Goal: Task Accomplishment & Management: Manage account settings

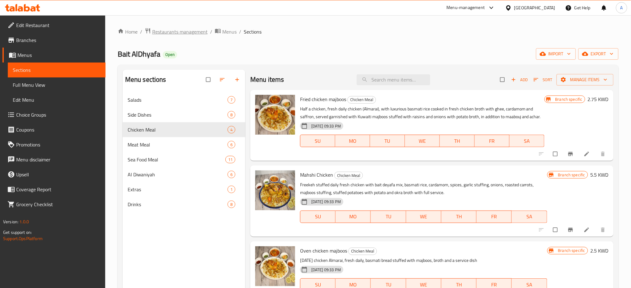
click at [190, 32] on span "Restaurants management" at bounding box center [179, 31] width 55 height 7
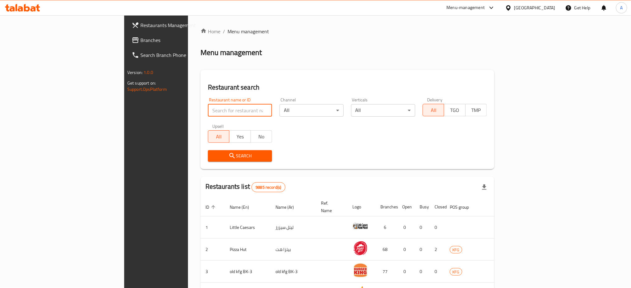
click at [208, 115] on input "search" at bounding box center [240, 110] width 64 height 12
type input "line x"
click button "Search" at bounding box center [240, 156] width 64 height 12
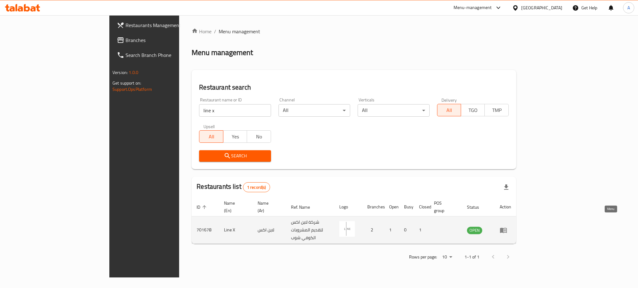
click at [511, 227] on link "enhanced table" at bounding box center [505, 230] width 12 height 7
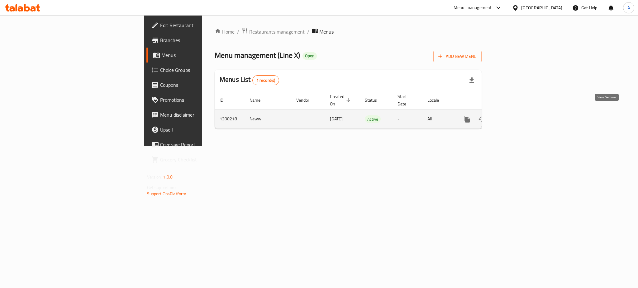
click at [515, 116] on icon "enhanced table" at bounding box center [511, 119] width 7 height 7
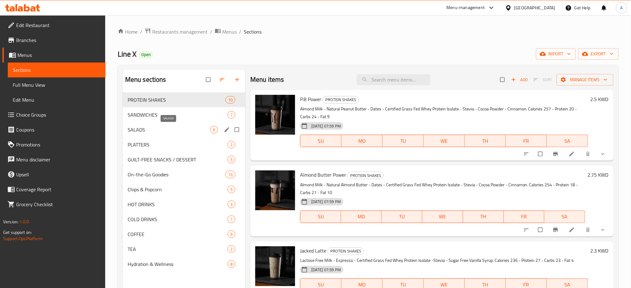
click at [158, 130] on span "SALADS" at bounding box center [169, 129] width 83 height 7
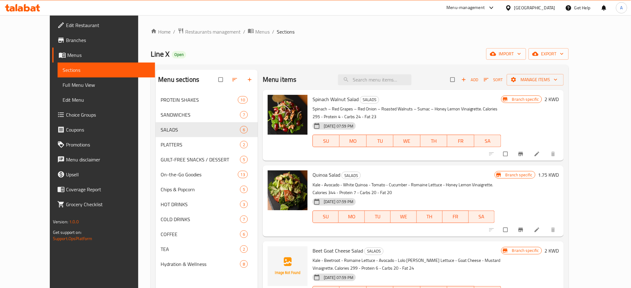
scroll to position [83, 0]
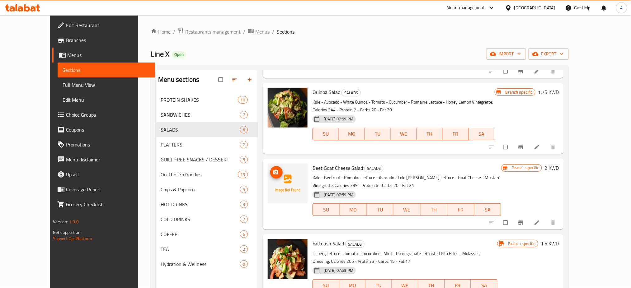
click at [273, 173] on icon "upload picture" at bounding box center [275, 172] width 5 height 5
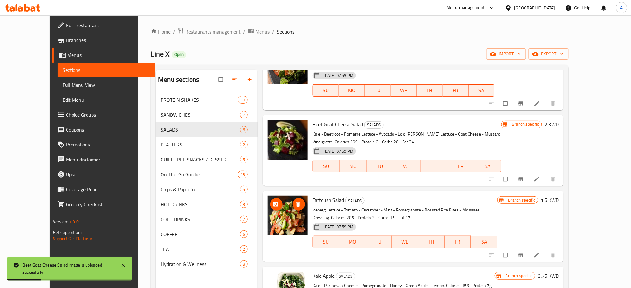
scroll to position [166, 0]
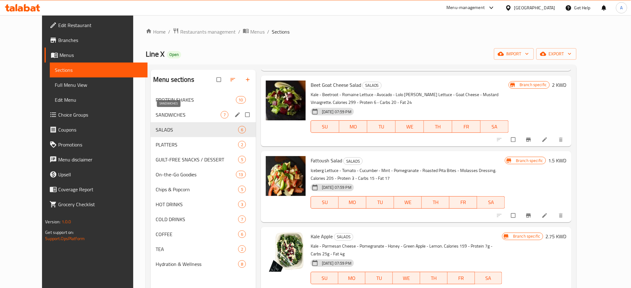
click at [174, 117] on span "SANDWICHES" at bounding box center [188, 114] width 65 height 7
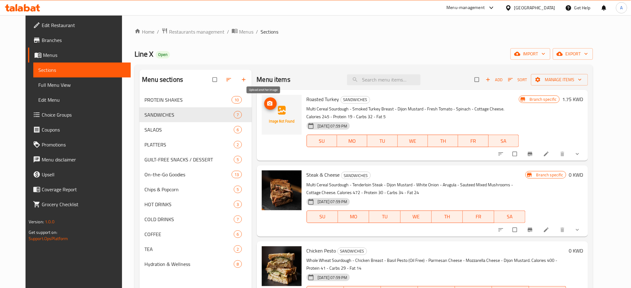
click at [267, 104] on icon "upload picture" at bounding box center [269, 103] width 5 height 5
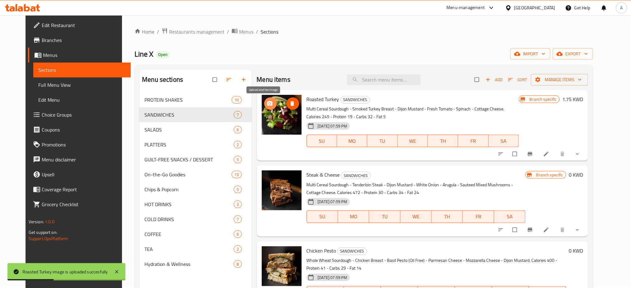
click at [267, 105] on icon "upload picture" at bounding box center [270, 104] width 6 height 6
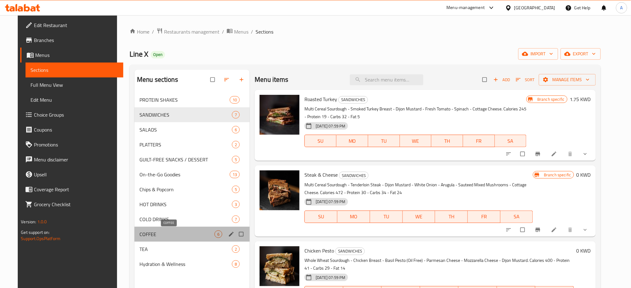
click at [159, 233] on span "COFFEE" at bounding box center [176, 234] width 75 height 7
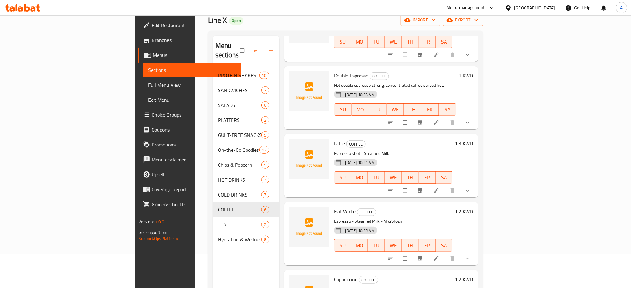
scroll to position [83, 0]
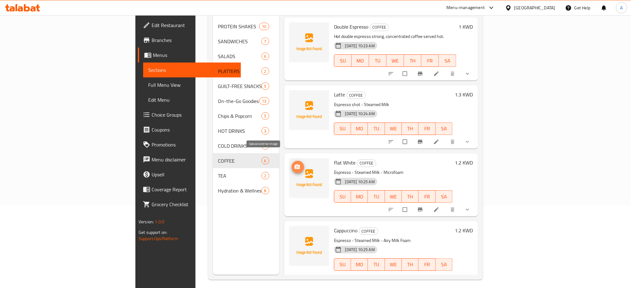
click at [294, 164] on icon "upload picture" at bounding box center [297, 167] width 6 height 6
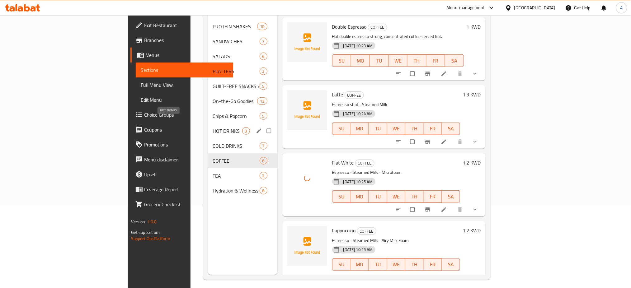
click at [213, 127] on span "HOT DRINKS" at bounding box center [227, 130] width 29 height 7
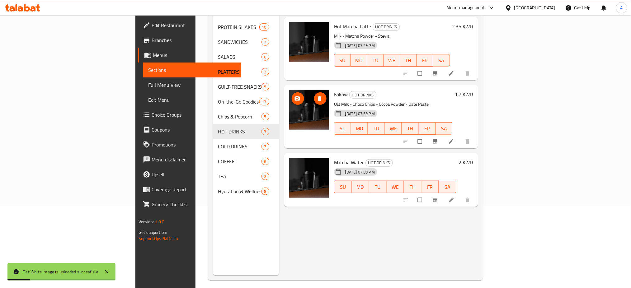
scroll to position [41, 0]
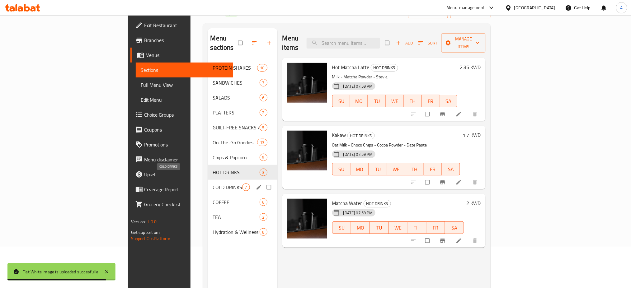
click at [213, 184] on span "COLD DRINKS" at bounding box center [227, 187] width 29 height 7
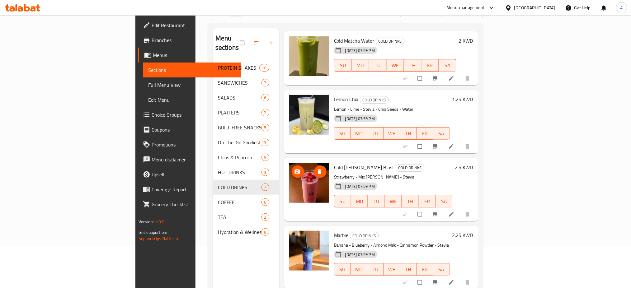
scroll to position [194, 0]
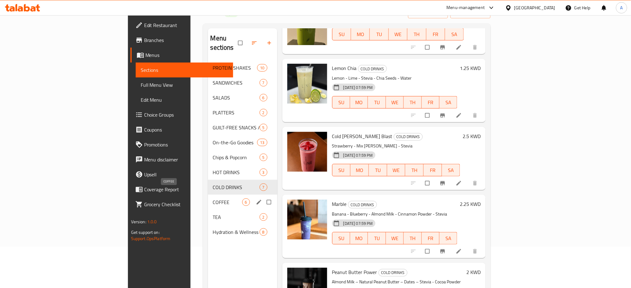
click at [213, 199] on span "COFFEE" at bounding box center [227, 202] width 29 height 7
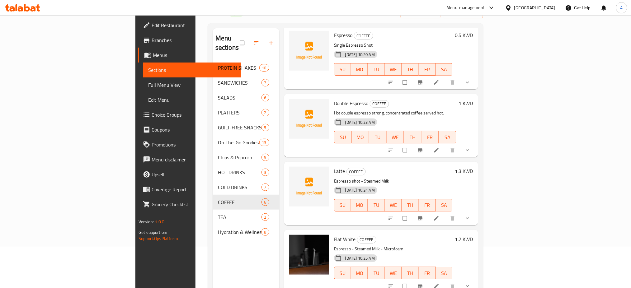
scroll to position [135, 0]
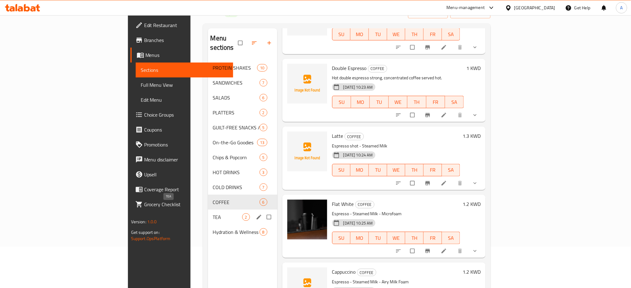
click at [213, 214] on span "TEA" at bounding box center [227, 217] width 29 height 7
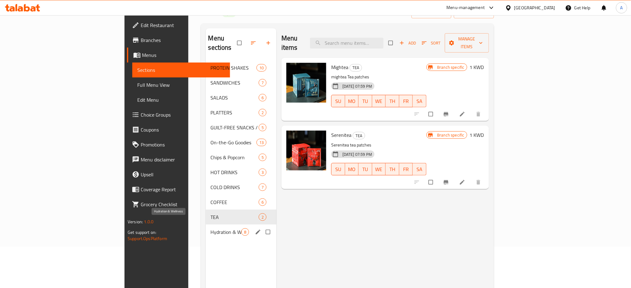
click at [211, 229] on span "Hydration & Wellness" at bounding box center [226, 232] width 31 height 7
